Goal: Task Accomplishment & Management: Complete application form

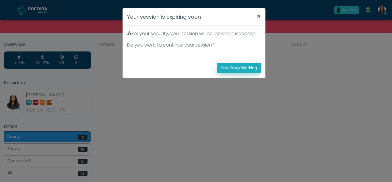
click at [239, 73] on button "Yes, Keep Working" at bounding box center [239, 68] width 44 height 11
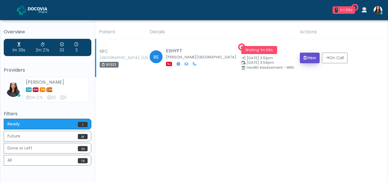
click at [308, 59] on button "View" at bounding box center [310, 58] width 20 height 11
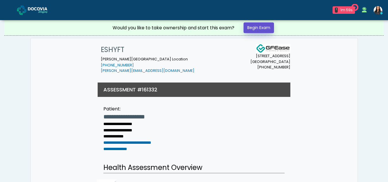
click at [259, 26] on link "Begin Exam" at bounding box center [259, 27] width 30 height 11
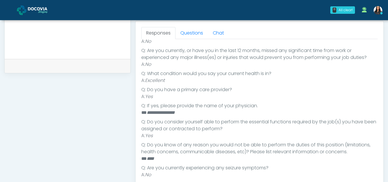
scroll to position [247, 0]
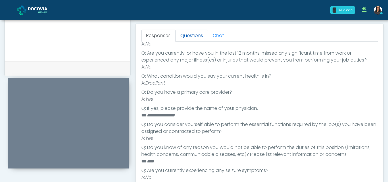
click at [192, 37] on link "Questions" at bounding box center [192, 36] width 32 height 12
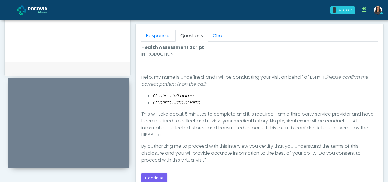
scroll to position [0, 0]
click at [156, 176] on button "Continue" at bounding box center [154, 178] width 26 height 11
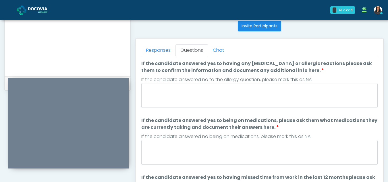
scroll to position [231, 0]
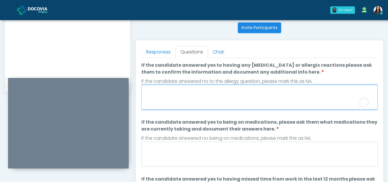
click at [188, 89] on textarea "If the candidate answered yes to having any allergies or allergic reactions ple…" at bounding box center [259, 97] width 236 height 25
type textarea "**"
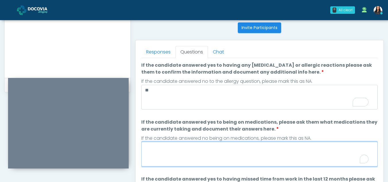
click at [196, 155] on textarea "If the candidate answered yes to being on medications, please ask them what med…" at bounding box center [259, 154] width 236 height 25
type textarea "**"
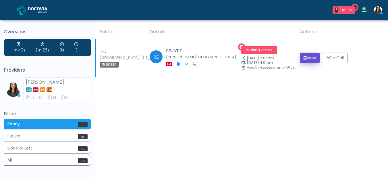
click at [310, 56] on button "View" at bounding box center [310, 58] width 20 height 11
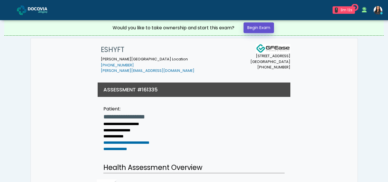
click at [255, 27] on link "Begin Exam" at bounding box center [259, 27] width 30 height 11
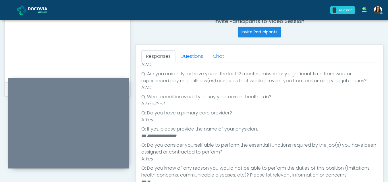
scroll to position [217, 0]
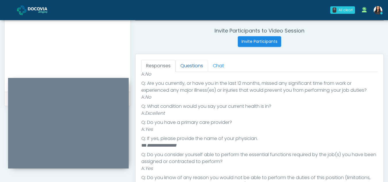
click at [196, 63] on link "Questions" at bounding box center [192, 66] width 32 height 12
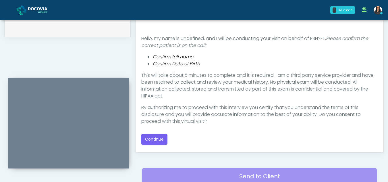
scroll to position [288, 0]
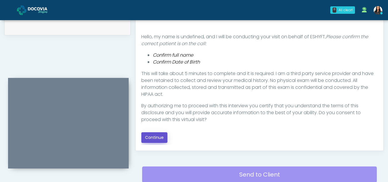
click at [150, 136] on button "Continue" at bounding box center [154, 137] width 26 height 11
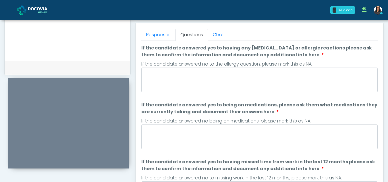
scroll to position [246, 0]
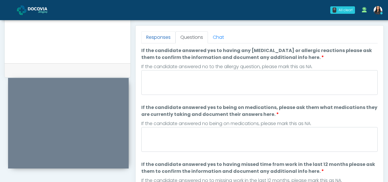
click at [165, 36] on link "Responses" at bounding box center [158, 37] width 34 height 12
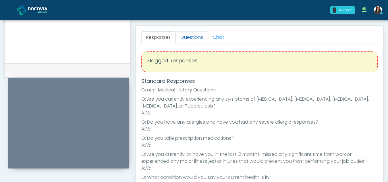
click at [191, 32] on link "Questions" at bounding box center [192, 37] width 32 height 12
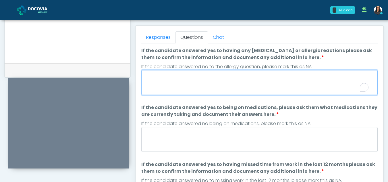
click at [200, 84] on textarea "If the candidate answered yes to having any allergies or allergic reactions ple…" at bounding box center [259, 82] width 236 height 25
type textarea "**"
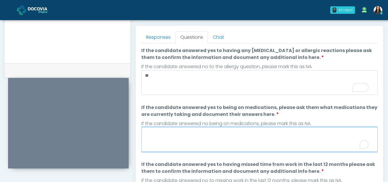
click at [208, 136] on textarea "If the candidate answered yes to being on medications, please ask them what med…" at bounding box center [259, 139] width 236 height 25
type textarea "**"
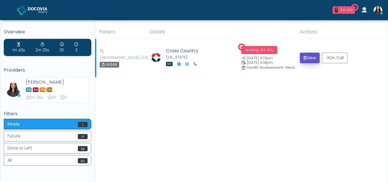
click at [310, 59] on button "View" at bounding box center [310, 58] width 20 height 11
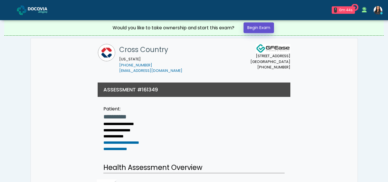
click at [263, 26] on link "Begin Exam" at bounding box center [259, 27] width 30 height 11
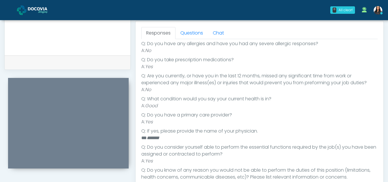
scroll to position [60, 0]
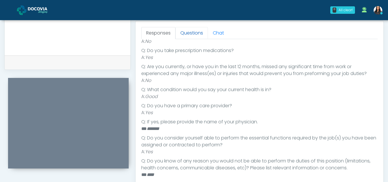
click at [191, 34] on link "Questions" at bounding box center [192, 33] width 32 height 12
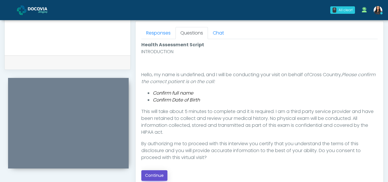
click at [159, 176] on button "Continue" at bounding box center [154, 175] width 26 height 11
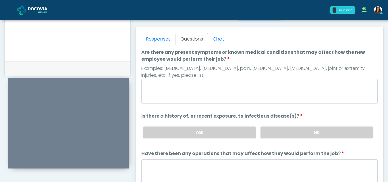
scroll to position [241, 0]
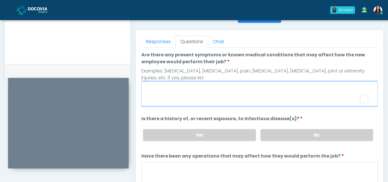
click at [175, 96] on textarea "Are there any present symptoms or known medical conditions that may affect how …" at bounding box center [259, 93] width 236 height 25
type textarea "**"
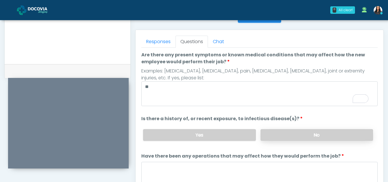
click at [268, 136] on label "No" at bounding box center [317, 135] width 113 height 12
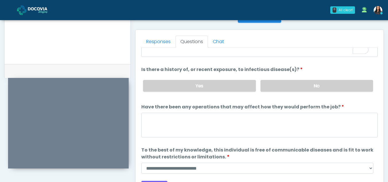
scroll to position [49, 0]
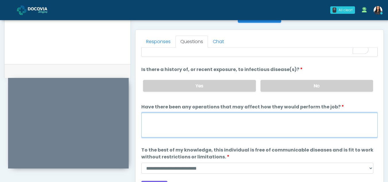
click at [186, 126] on textarea "Have there been any operations that may affect how they would perform the job?" at bounding box center [259, 125] width 236 height 25
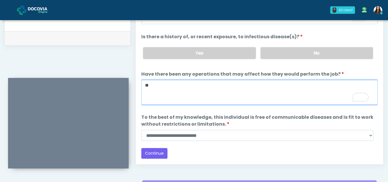
scroll to position [275, 0]
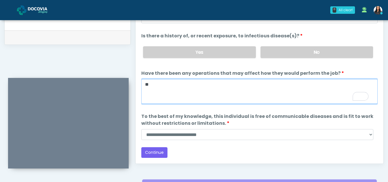
type textarea "**"
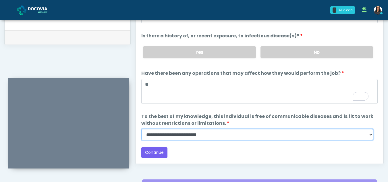
click at [371, 135] on select "**********" at bounding box center [257, 134] width 232 height 11
select select "******"
click at [141, 129] on select "**********" at bounding box center [257, 134] width 232 height 11
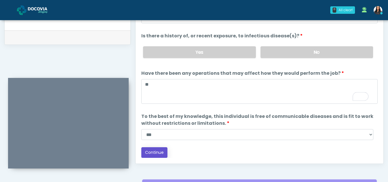
click at [153, 150] on button "Continue" at bounding box center [154, 152] width 26 height 11
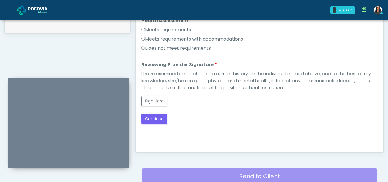
scroll to position [265, 0]
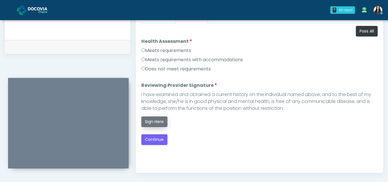
click at [157, 124] on button "Sign Here" at bounding box center [154, 121] width 26 height 11
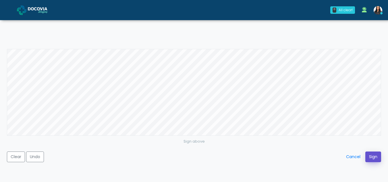
click at [372, 156] on button "Sign" at bounding box center [373, 156] width 16 height 11
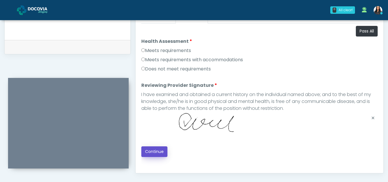
click at [160, 148] on button "Continue" at bounding box center [154, 151] width 26 height 11
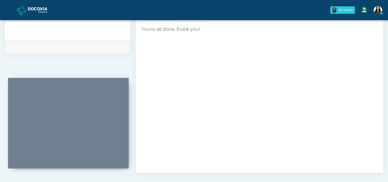
scroll to position [345, 0]
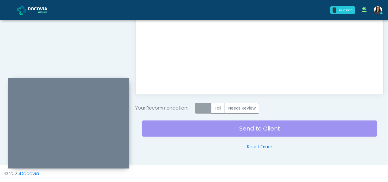
click at [202, 108] on label "Pass" at bounding box center [203, 108] width 16 height 11
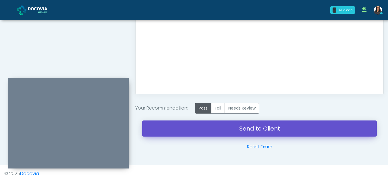
click at [264, 126] on link "Send to Client" at bounding box center [259, 128] width 235 height 16
